Goal: Information Seeking & Learning: Find specific fact

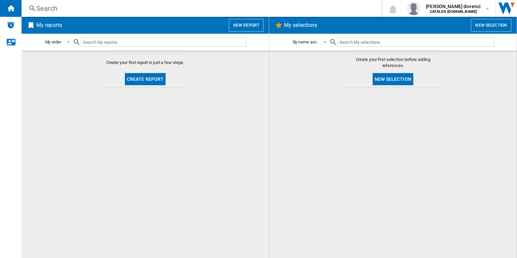
click at [211, 12] on div "Search" at bounding box center [200, 8] width 328 height 9
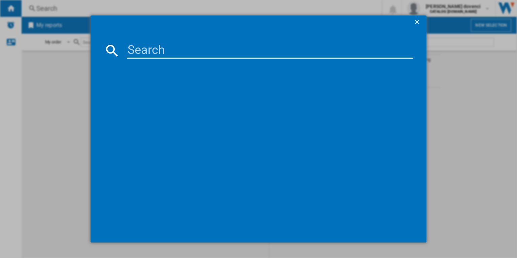
click at [194, 54] on input at bounding box center [270, 50] width 286 height 16
paste input "HDE3211BBUK"
type input "HDE3211BBUK"
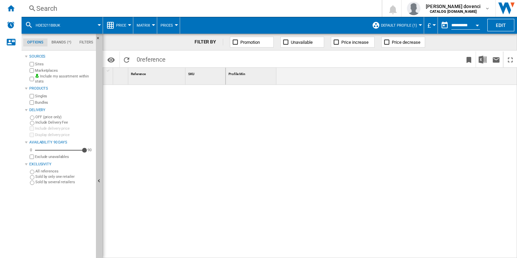
click at [413, 28] on button "Default profile (1)" at bounding box center [400, 25] width 39 height 17
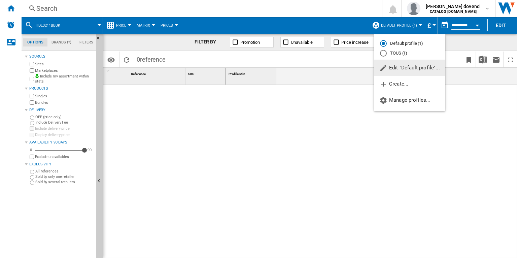
click at [396, 52] on md-radio-button "TOUS (1)" at bounding box center [409, 53] width 59 height 6
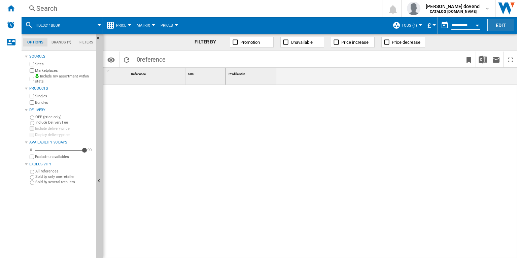
click at [503, 24] on button "Edit" at bounding box center [500, 25] width 27 height 12
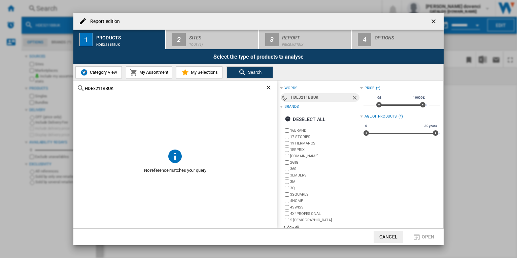
click at [209, 50] on div "Select the type of products to analyse" at bounding box center [258, 56] width 370 height 15
click at [102, 76] on button "Category View" at bounding box center [98, 72] width 46 height 12
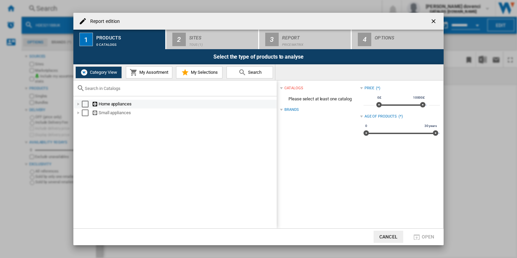
click at [87, 104] on div "Select" at bounding box center [85, 104] width 7 height 7
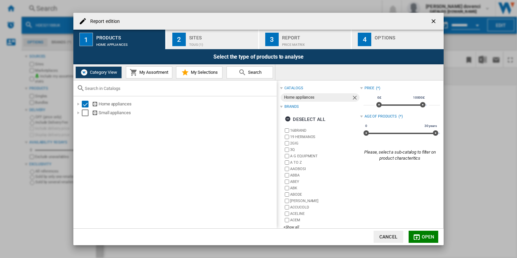
click at [209, 43] on div "TOUS (1)" at bounding box center [222, 42] width 66 height 7
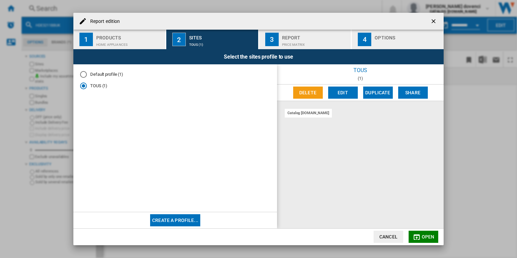
click at [342, 90] on button "Edit" at bounding box center [343, 93] width 30 height 12
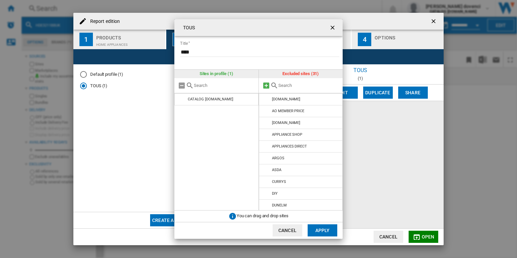
click at [264, 85] on md-icon at bounding box center [266, 85] width 8 height 8
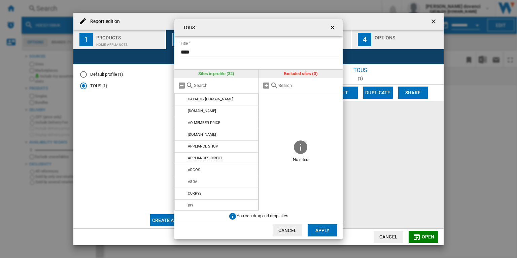
click at [325, 230] on button "Apply" at bounding box center [323, 230] width 30 height 12
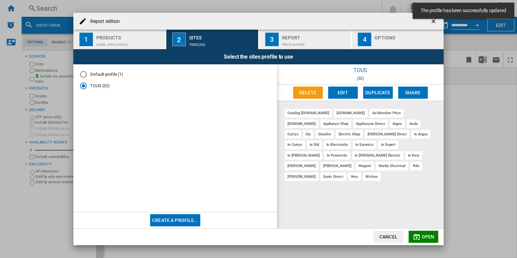
click at [82, 77] on div "Default profile (1)" at bounding box center [83, 74] width 7 height 7
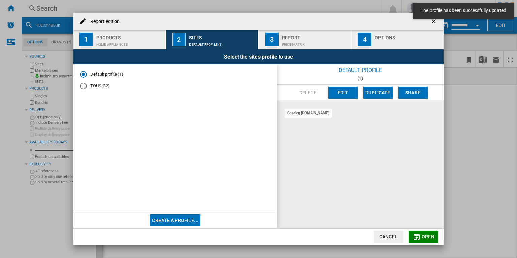
click at [346, 96] on button "Edit" at bounding box center [343, 93] width 30 height 12
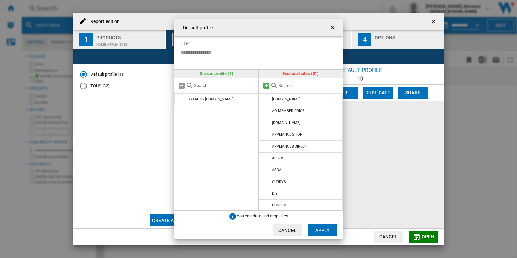
click at [268, 85] on md-icon "{{::title}} {{::getI18NText('BUTTONS.CANCEL')}} ..." at bounding box center [266, 85] width 8 height 8
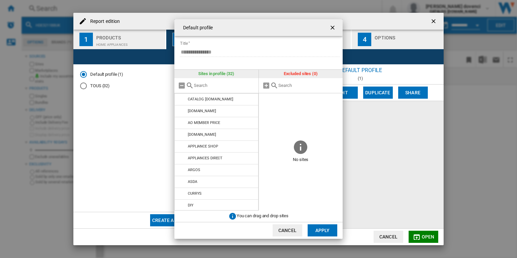
click at [316, 230] on button "Apply" at bounding box center [323, 230] width 30 height 12
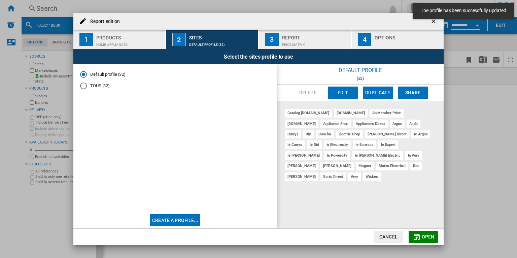
click at [430, 240] on button "Open" at bounding box center [424, 237] width 30 height 12
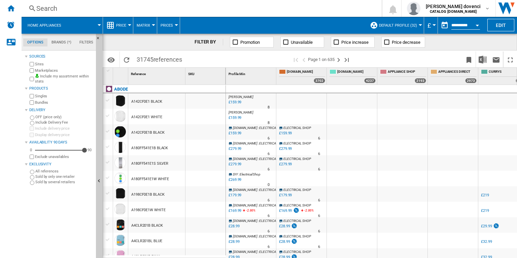
click at [103, 8] on div "Search" at bounding box center [200, 8] width 328 height 9
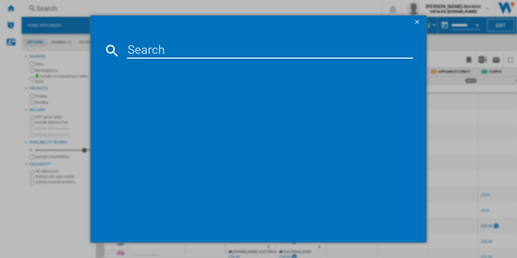
type input "HDE3211BBUK"
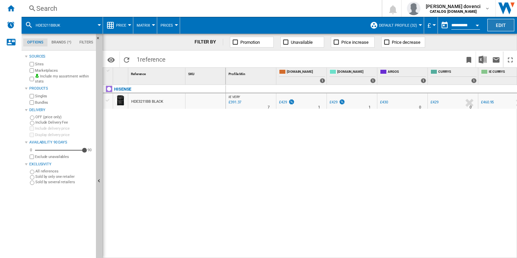
click at [506, 25] on button "Edit" at bounding box center [500, 25] width 27 height 12
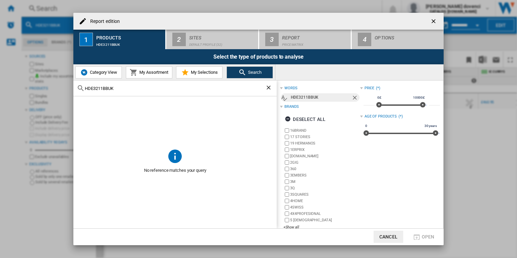
click at [91, 73] on span "Category View" at bounding box center [102, 72] width 29 height 5
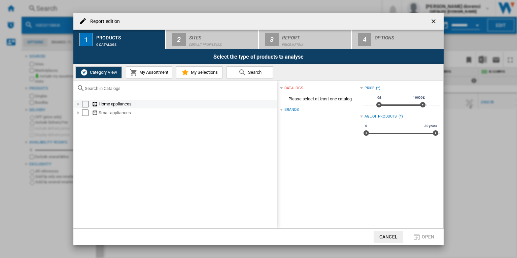
click at [84, 105] on div "Select" at bounding box center [85, 104] width 7 height 7
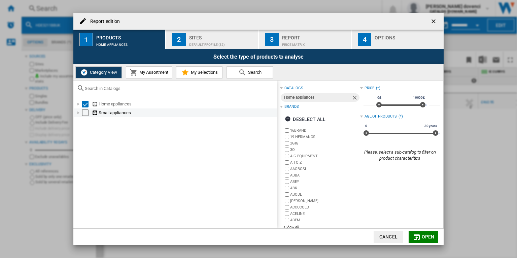
click at [84, 113] on div "Select" at bounding box center [85, 112] width 7 height 7
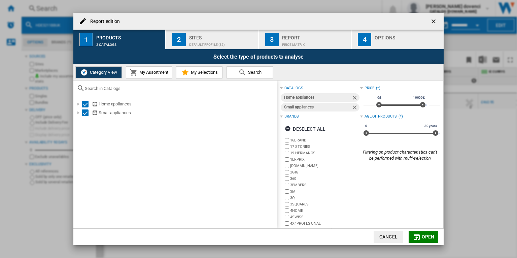
click at [166, 70] on span "My Assortment" at bounding box center [153, 72] width 31 height 5
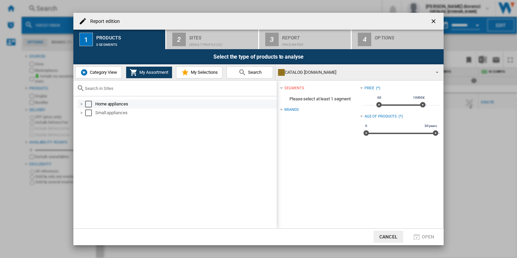
click at [87, 104] on div "Select" at bounding box center [88, 104] width 7 height 7
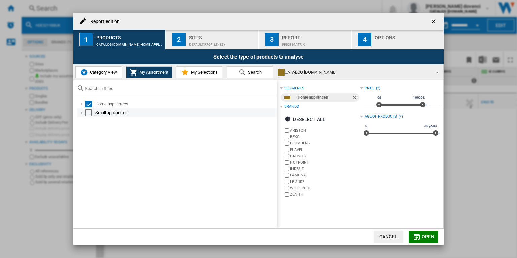
click at [88, 116] on div "Select" at bounding box center [88, 112] width 7 height 7
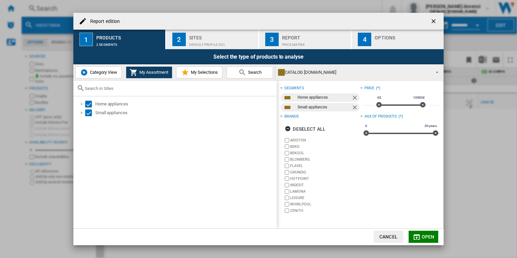
click at [418, 232] on button "Open" at bounding box center [424, 237] width 30 height 12
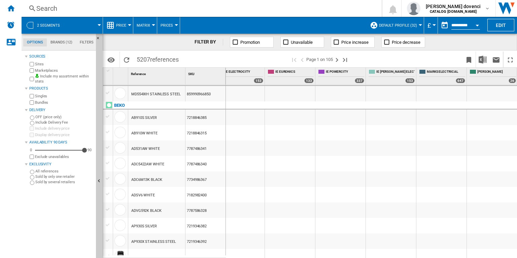
scroll to position [1, 567]
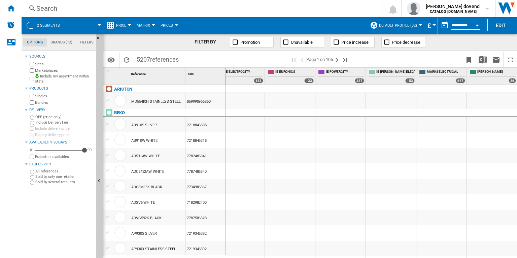
click at [273, 13] on div "Search Search 0 [PERSON_NAME] dovenci CATALOG [DOMAIN_NAME] CATALOG [DOMAIN_NAM…" at bounding box center [269, 8] width 495 height 17
click at [275, 8] on div "Search" at bounding box center [200, 8] width 328 height 9
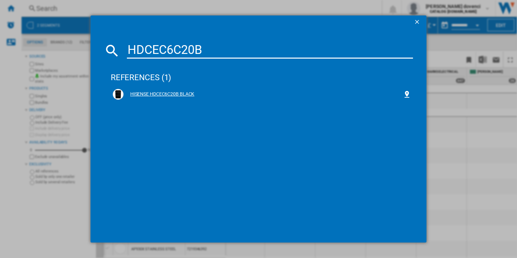
type input "HDCEC6C20B"
click at [185, 95] on div "HISENSE HDCEC6C20B BLACK" at bounding box center [263, 94] width 279 height 7
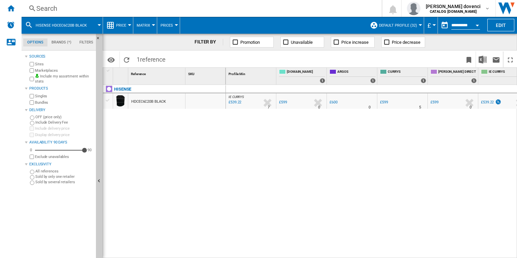
click at [218, 11] on div "Search" at bounding box center [200, 8] width 328 height 9
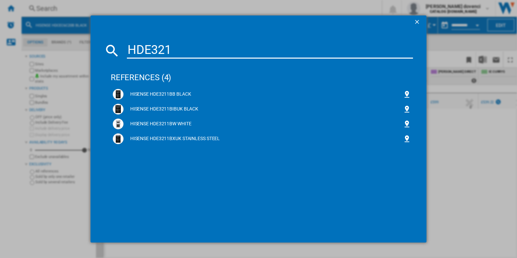
type input "HDE321"
